Goal: Information Seeking & Learning: Find specific fact

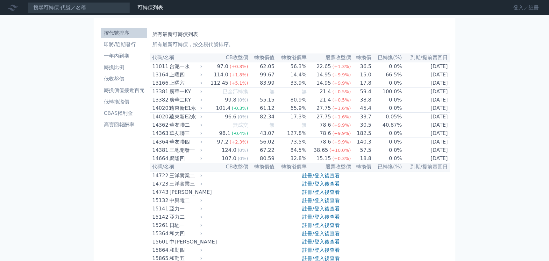
click at [519, 3] on link "登入／註冊" at bounding box center [526, 8] width 36 height 10
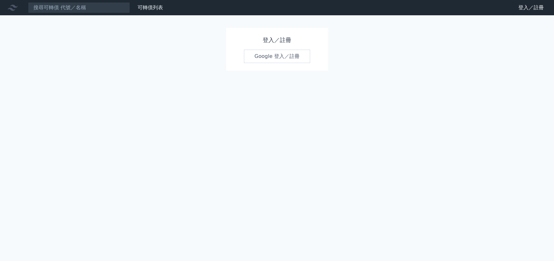
click at [268, 50] on link "Google 登入／註冊" at bounding box center [277, 56] width 66 height 13
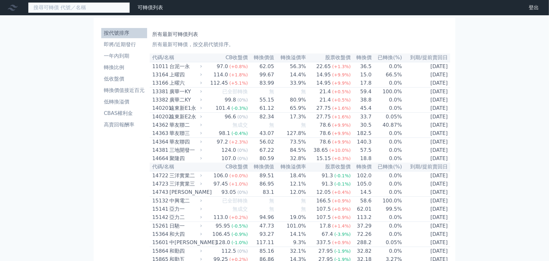
click at [74, 6] on input at bounding box center [79, 7] width 102 height 11
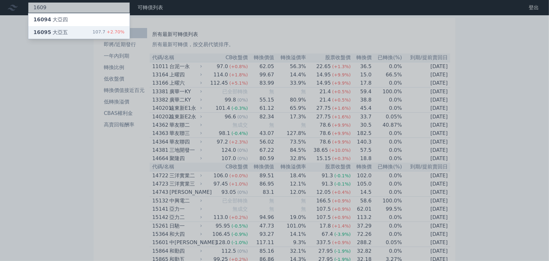
type input "1609"
click at [52, 32] on div "16095 大亞五" at bounding box center [50, 33] width 34 height 8
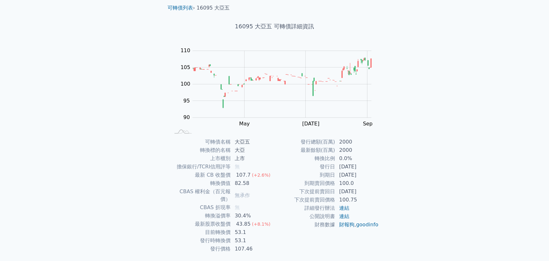
scroll to position [32, 0]
